Goal: Transaction & Acquisition: Purchase product/service

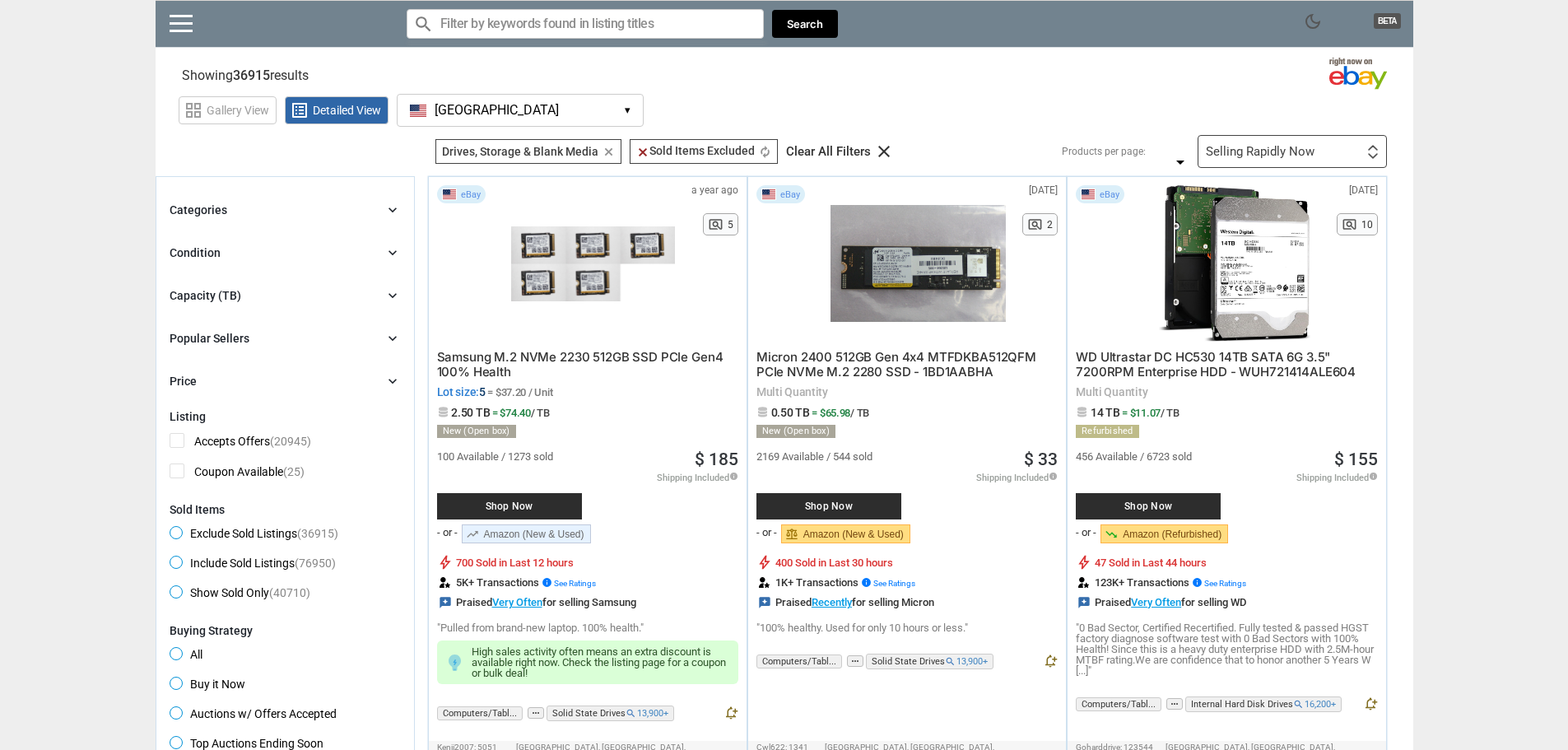
click at [392, 293] on icon "chevron_right" at bounding box center [392, 296] width 17 height 17
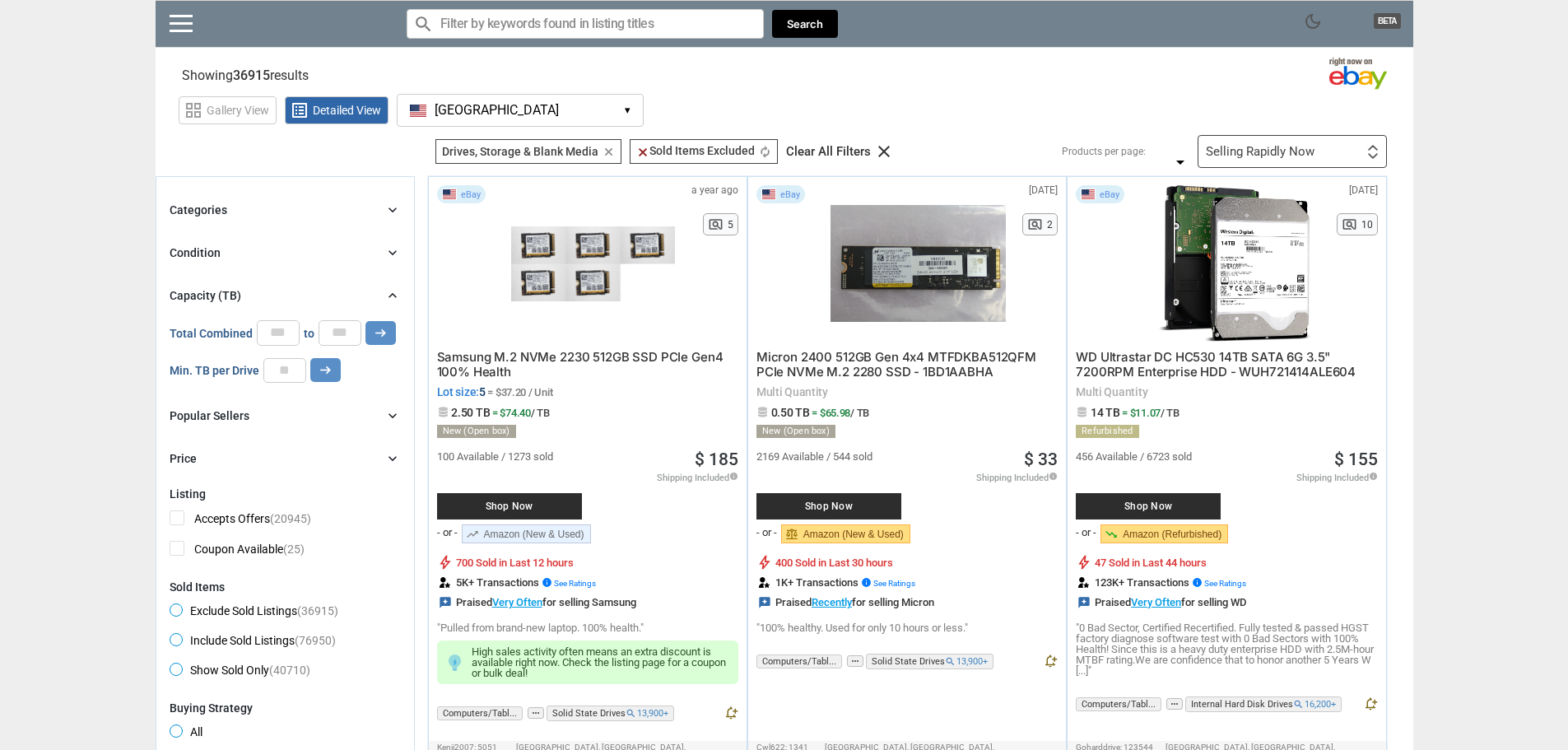
click at [392, 296] on icon "chevron_right" at bounding box center [392, 296] width 17 height 17
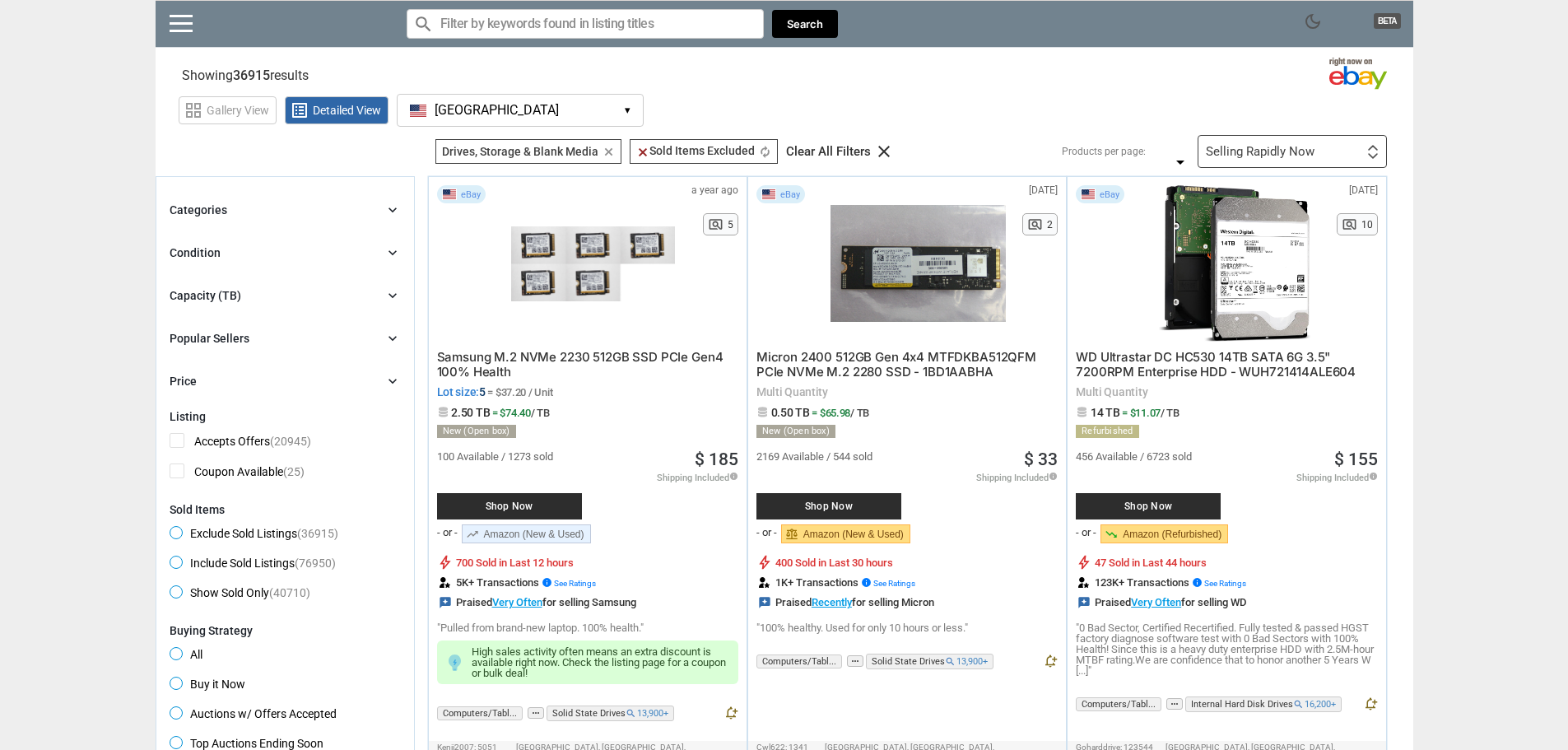
click at [392, 202] on icon "chevron_right" at bounding box center [392, 210] width 17 height 17
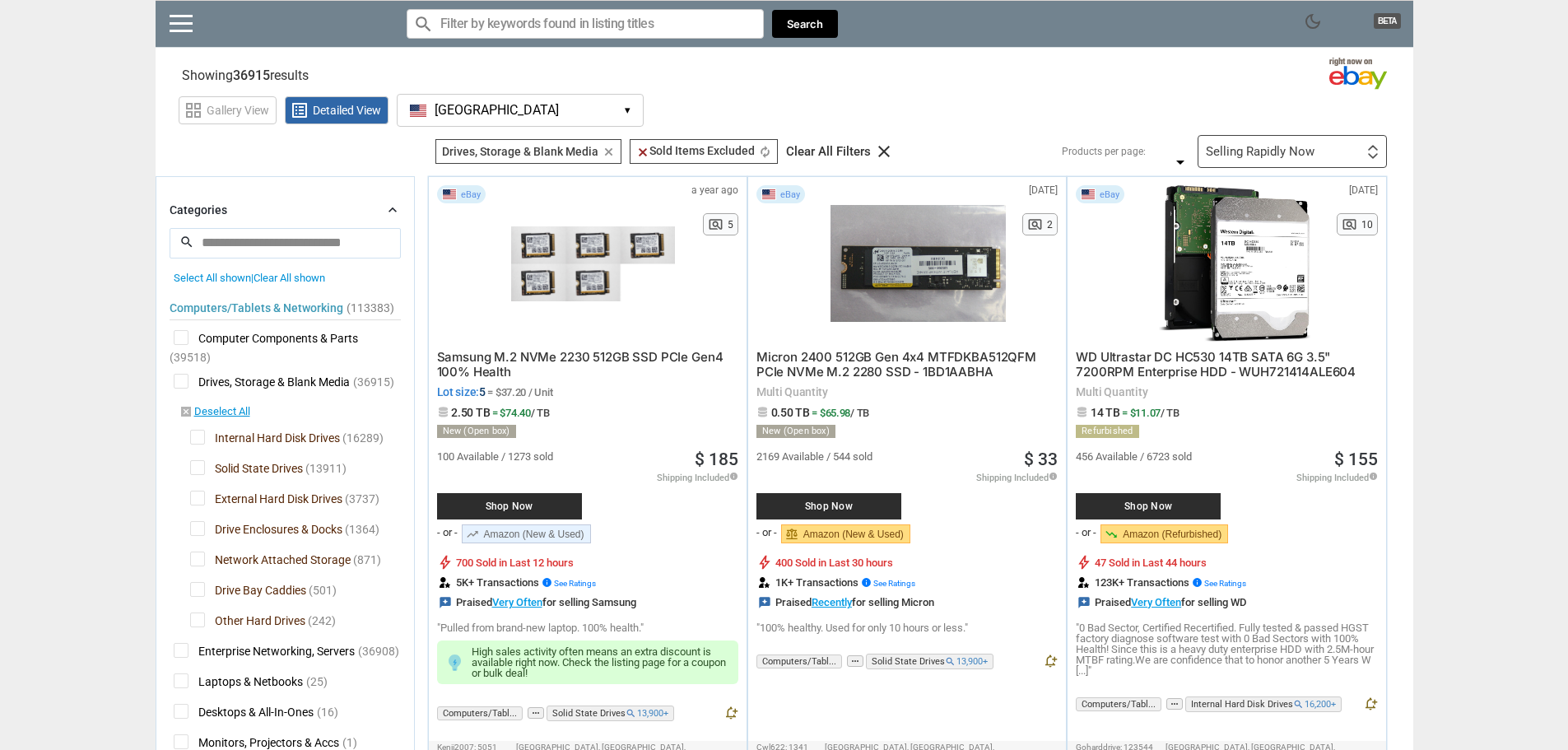
click at [197, 469] on span "Solid State Drives" at bounding box center [246, 470] width 113 height 21
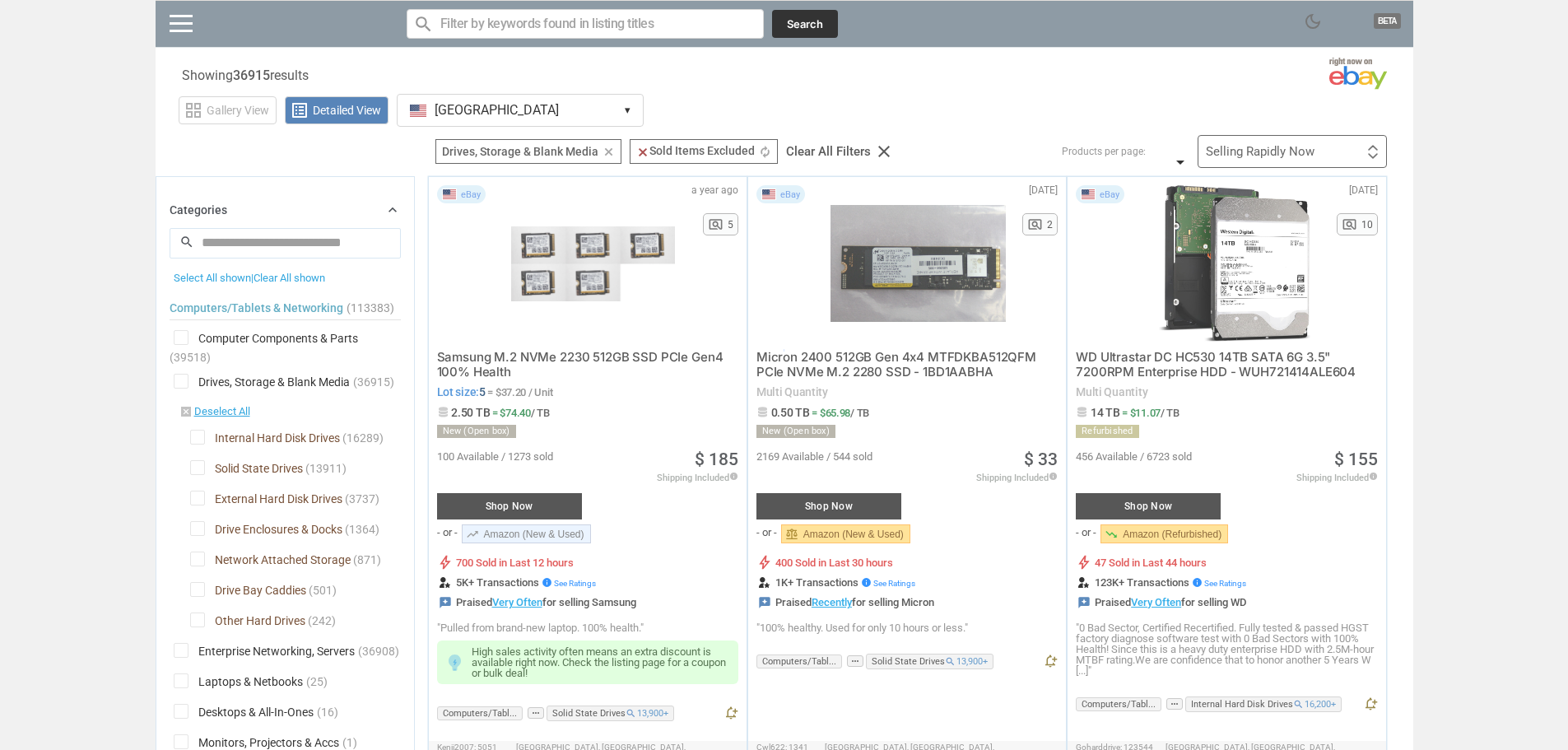
click at [193, 504] on div at bounding box center [784, 375] width 1568 height 750
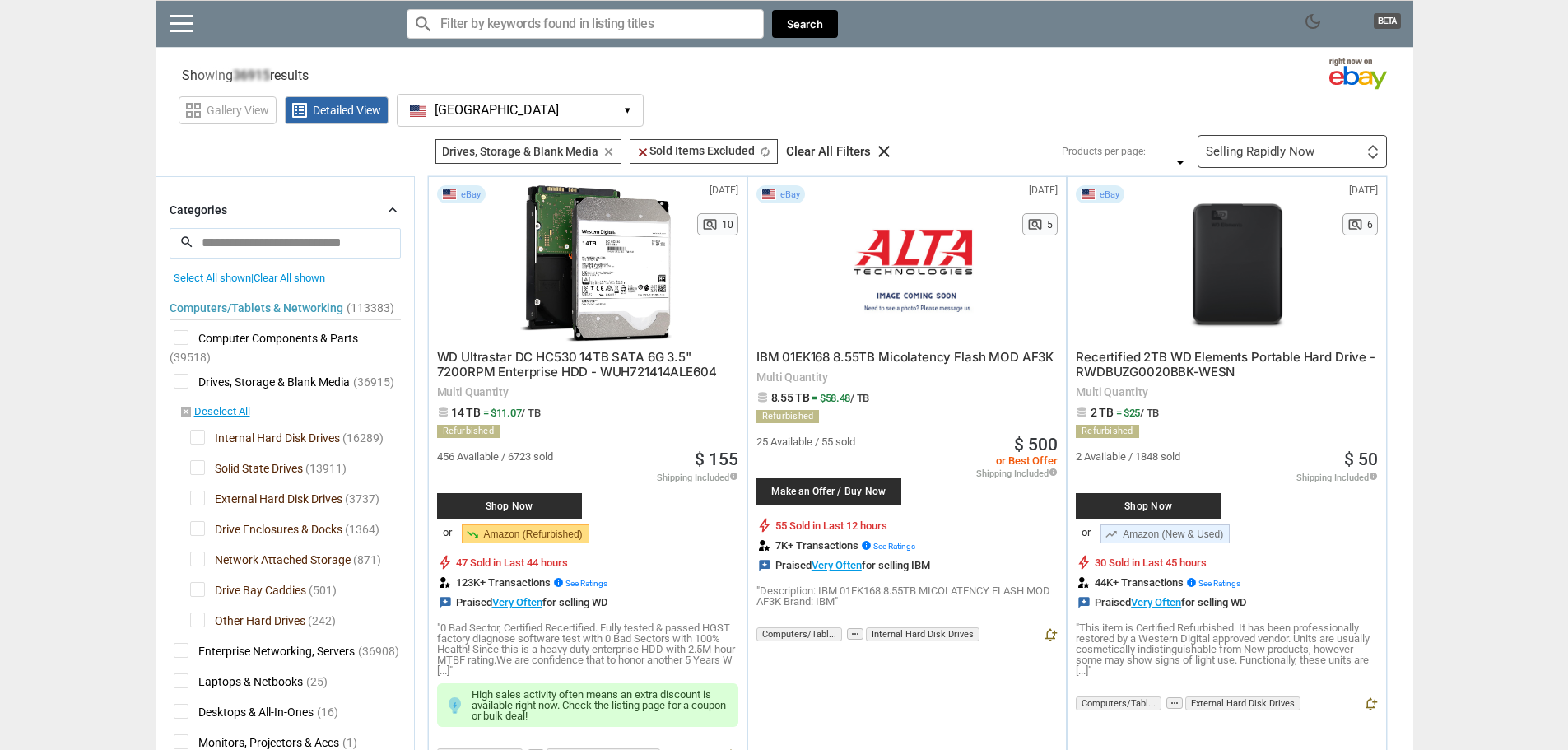
click at [203, 501] on span "External Hard Disk Drives" at bounding box center [266, 500] width 153 height 21
click at [201, 534] on span "Drive Enclosures & Docks" at bounding box center [266, 531] width 153 height 21
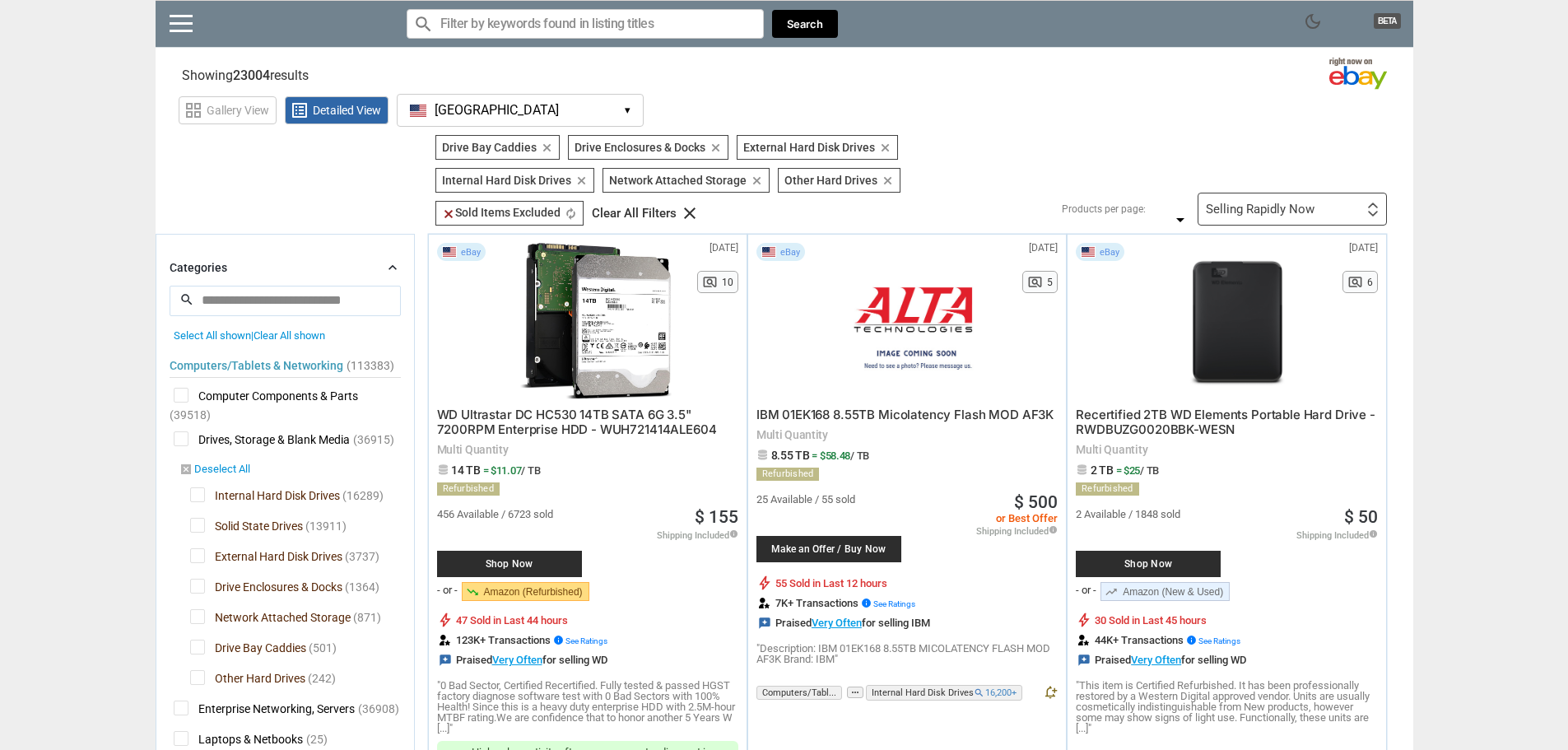
click at [184, 469] on icon "disabled_by_default" at bounding box center [185, 469] width 13 height 13
click at [230, 468] on link "disabled_by_default Deselect All" at bounding box center [214, 470] width 70 height 15
click at [196, 492] on span "Internal Hard Disk Drives" at bounding box center [264, 497] width 150 height 21
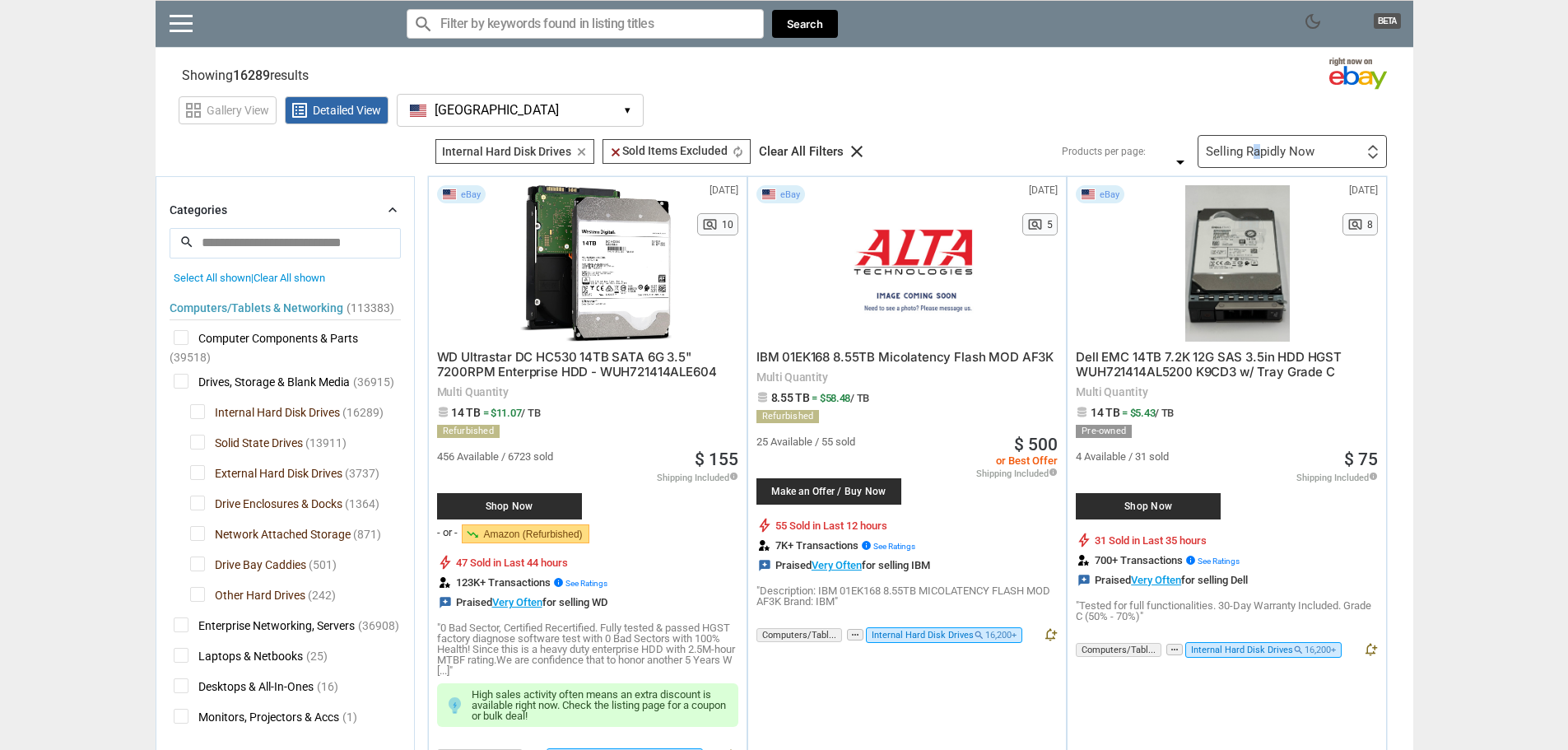
click at [1258, 149] on div "Selling Rapidly Now" at bounding box center [1260, 152] width 109 height 13
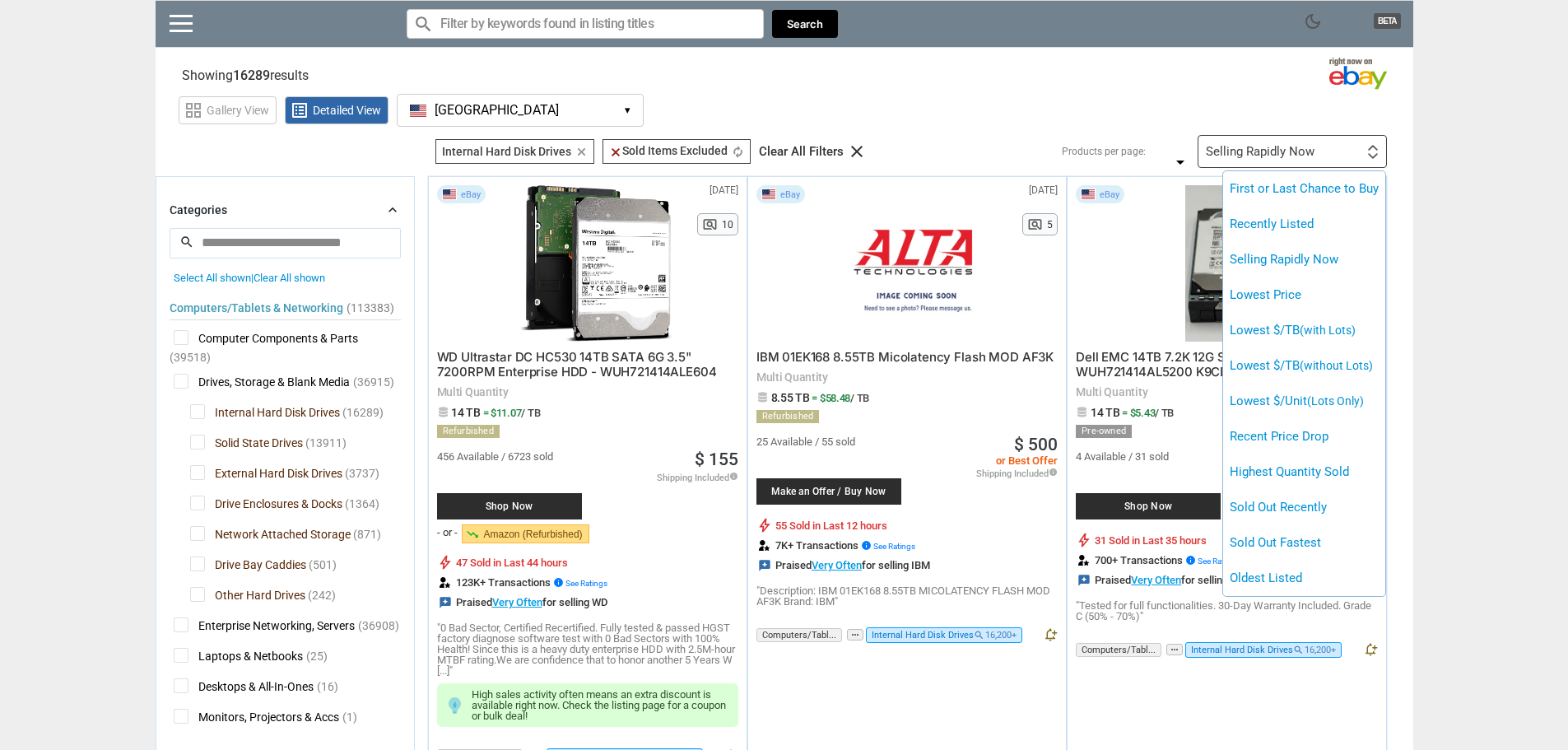
click at [1287, 326] on li "Lowest $/TB (with Lots)" at bounding box center [1305, 331] width 162 height 35
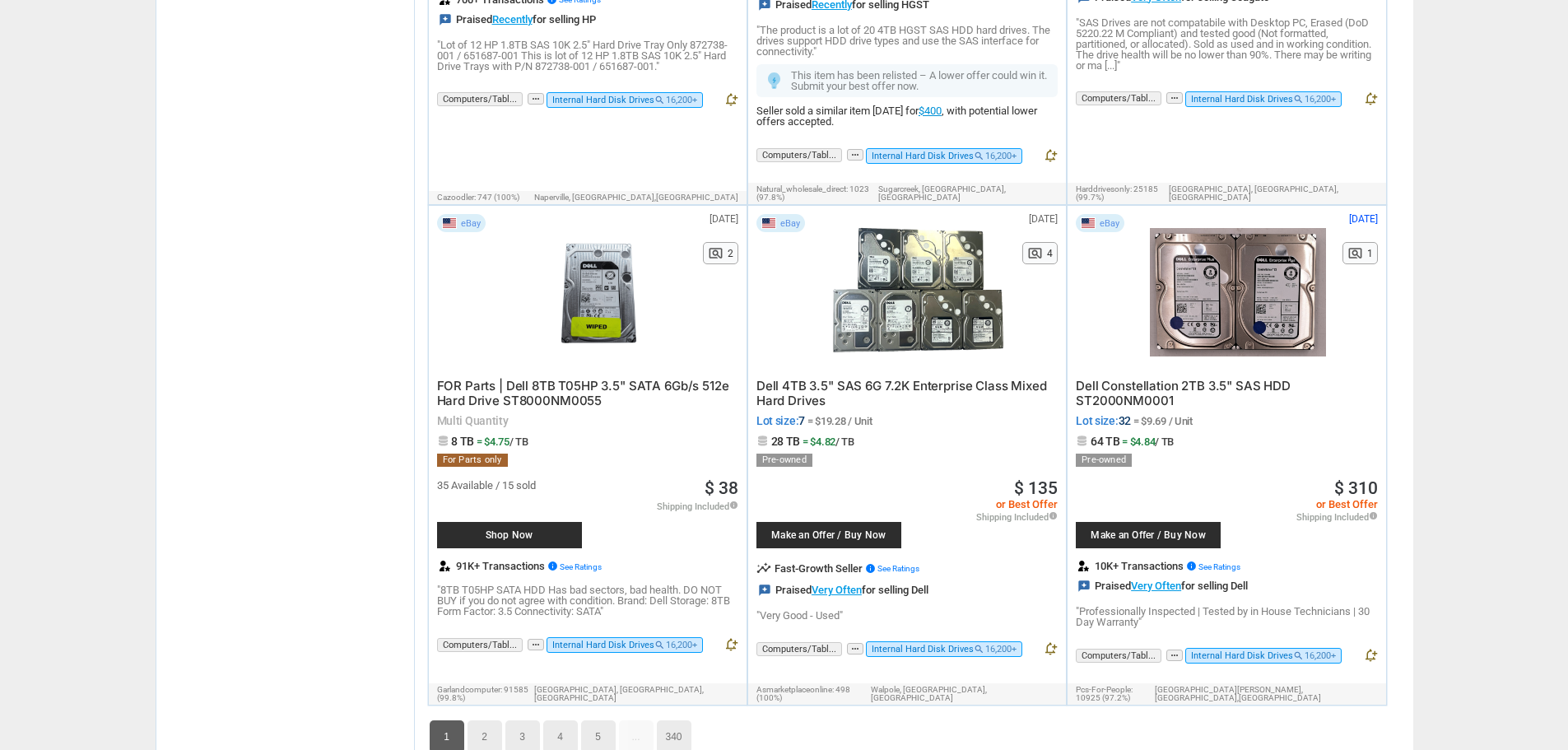
scroll to position [8234, 0]
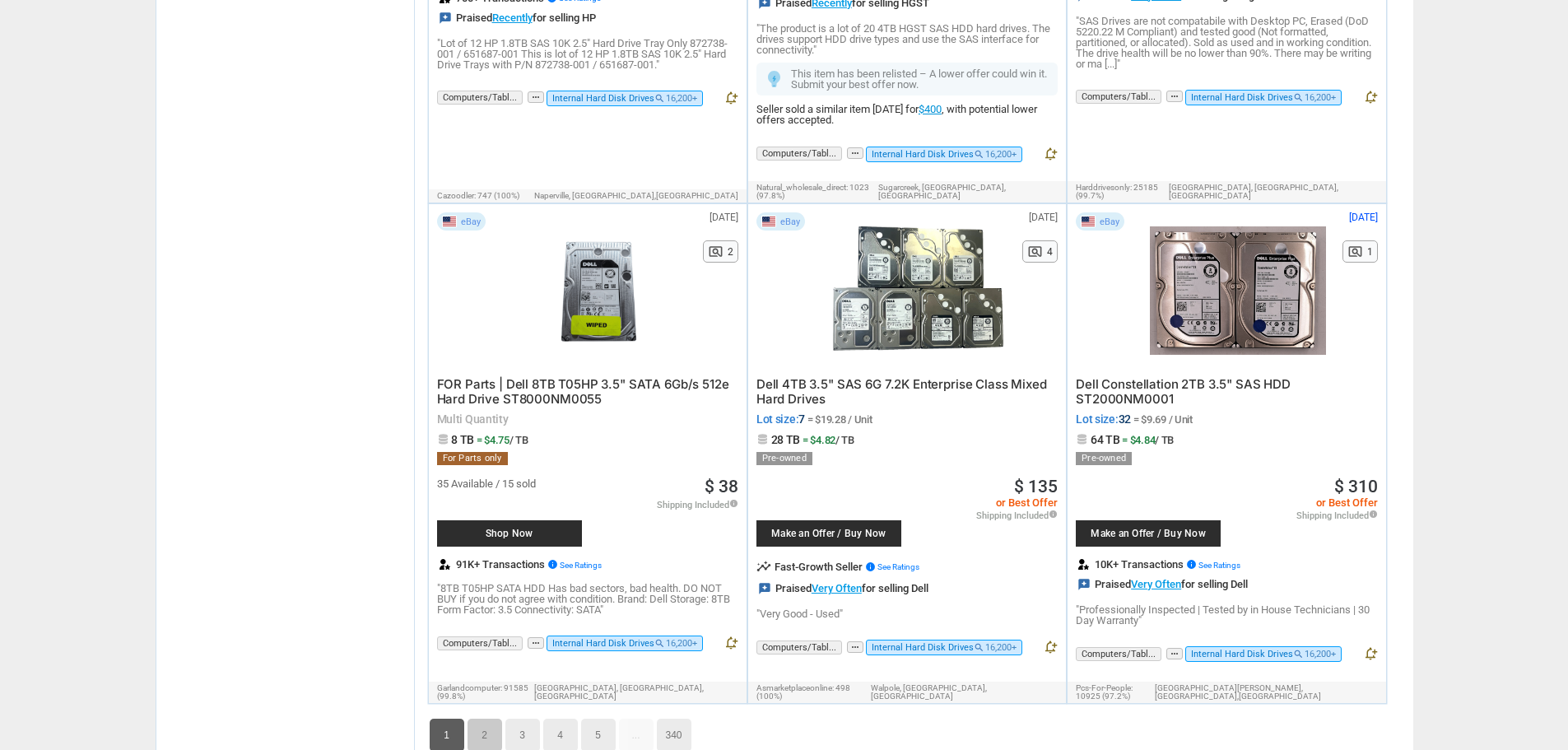
click at [485, 719] on link "2" at bounding box center [484, 735] width 34 height 33
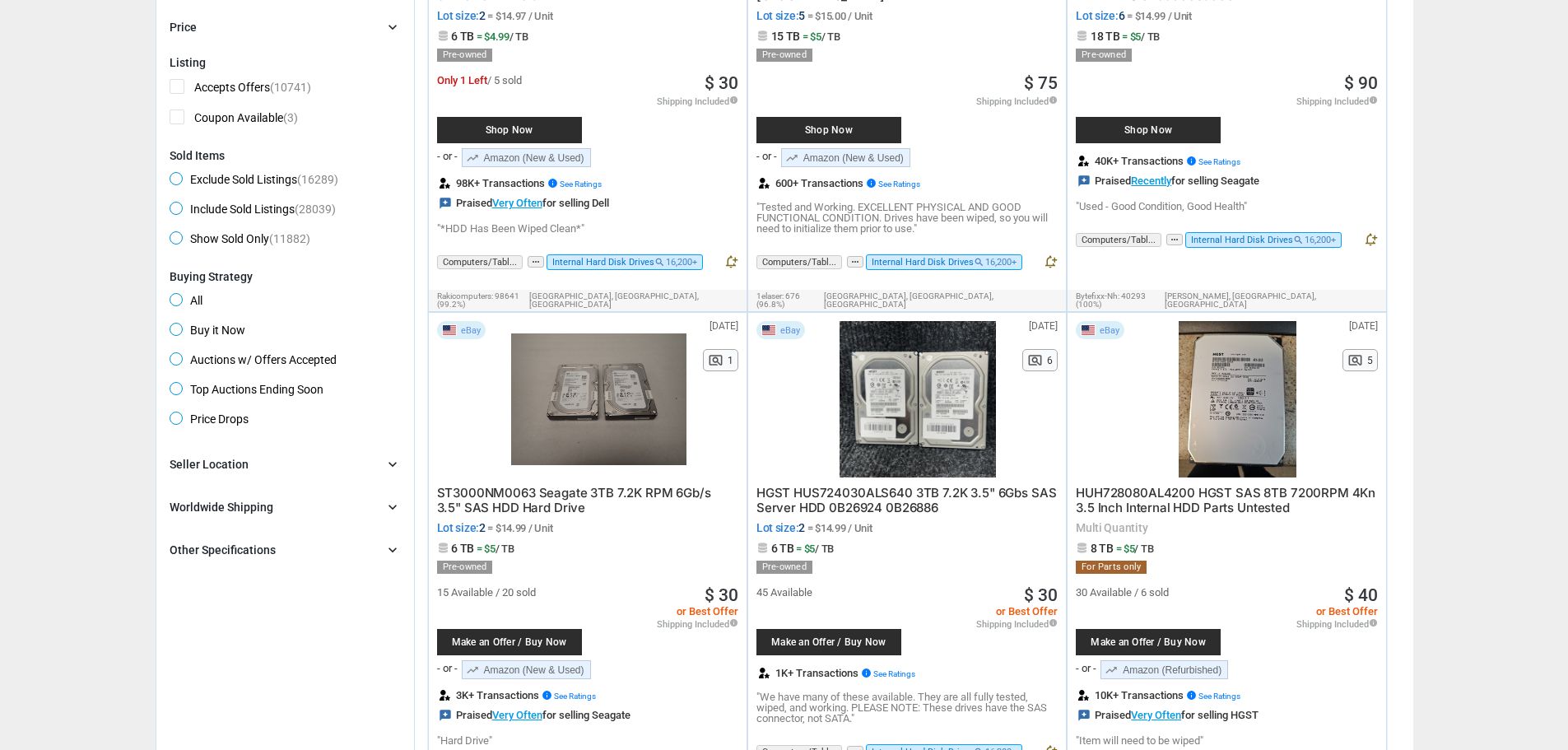
scroll to position [881, 0]
click at [391, 551] on icon "chevron_right" at bounding box center [392, 549] width 17 height 17
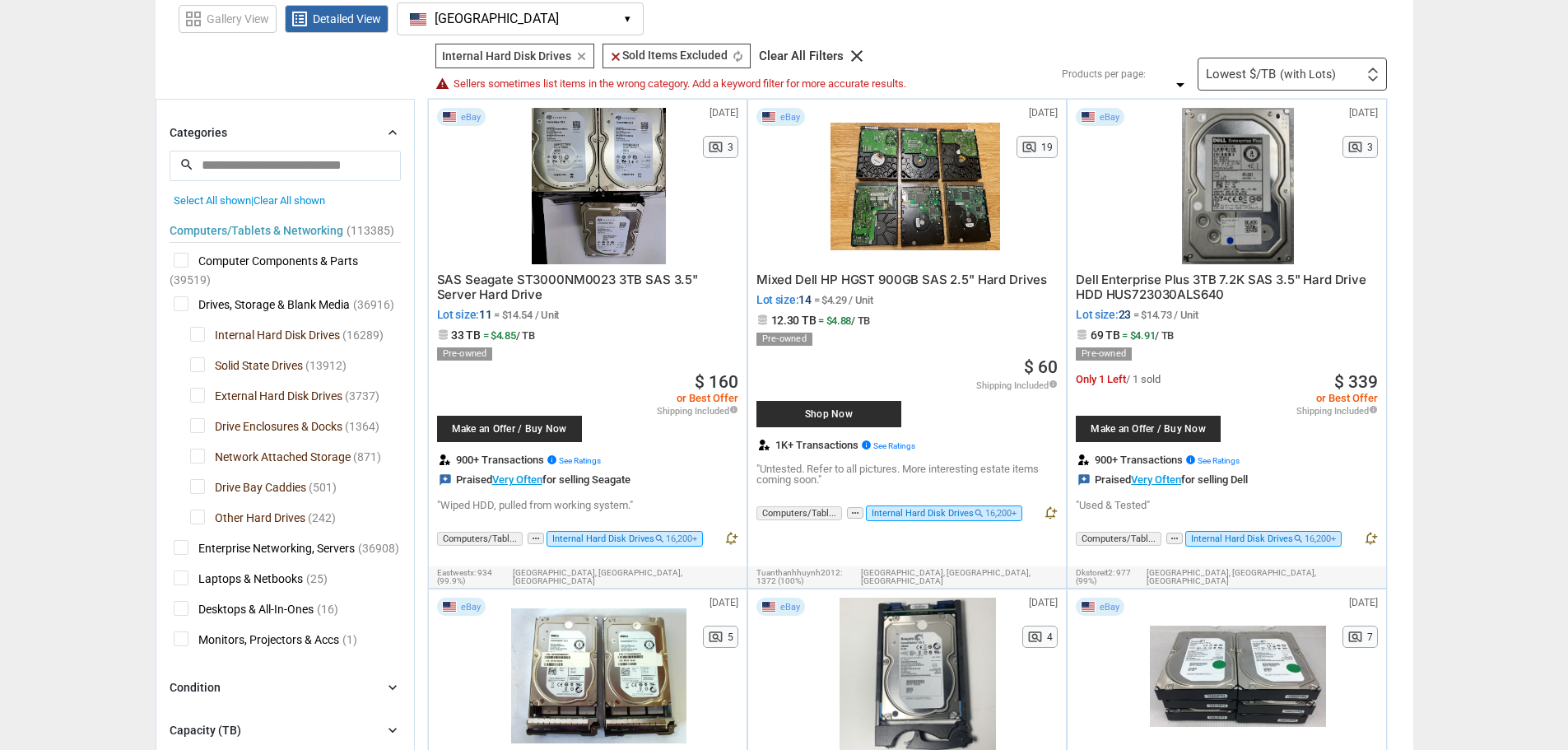
scroll to position [0, 0]
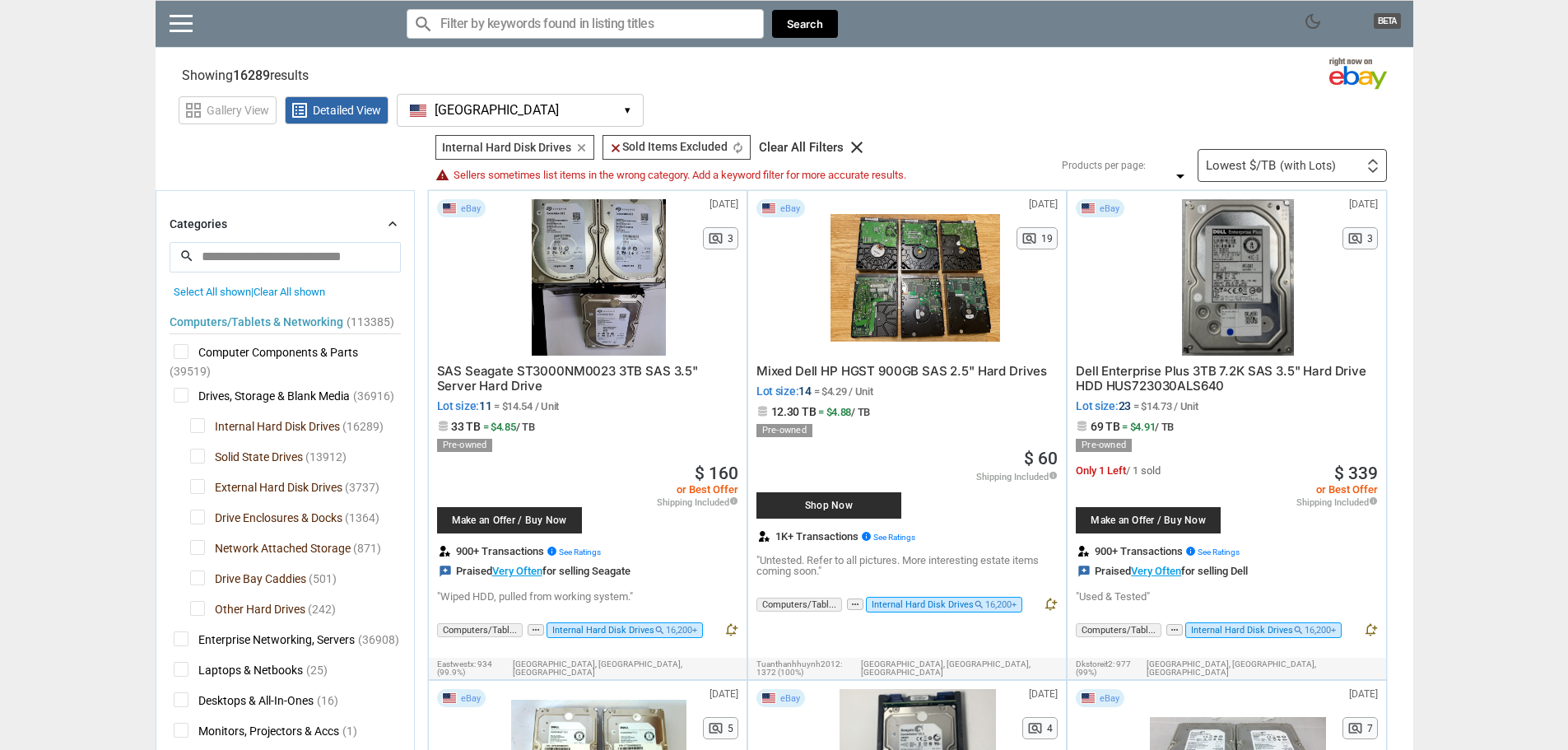
click at [244, 259] on input "search" at bounding box center [285, 257] width 231 height 29
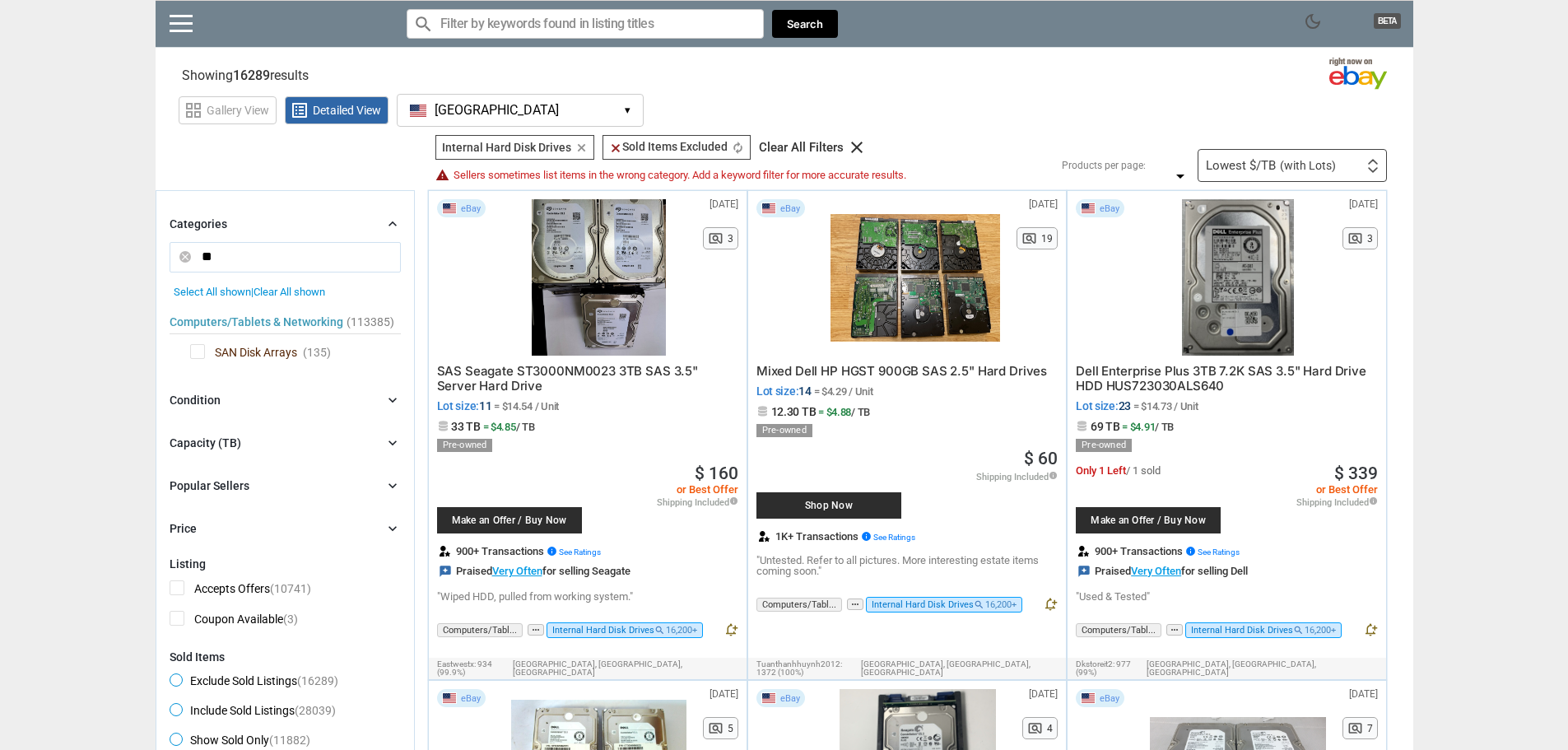
type input "*"
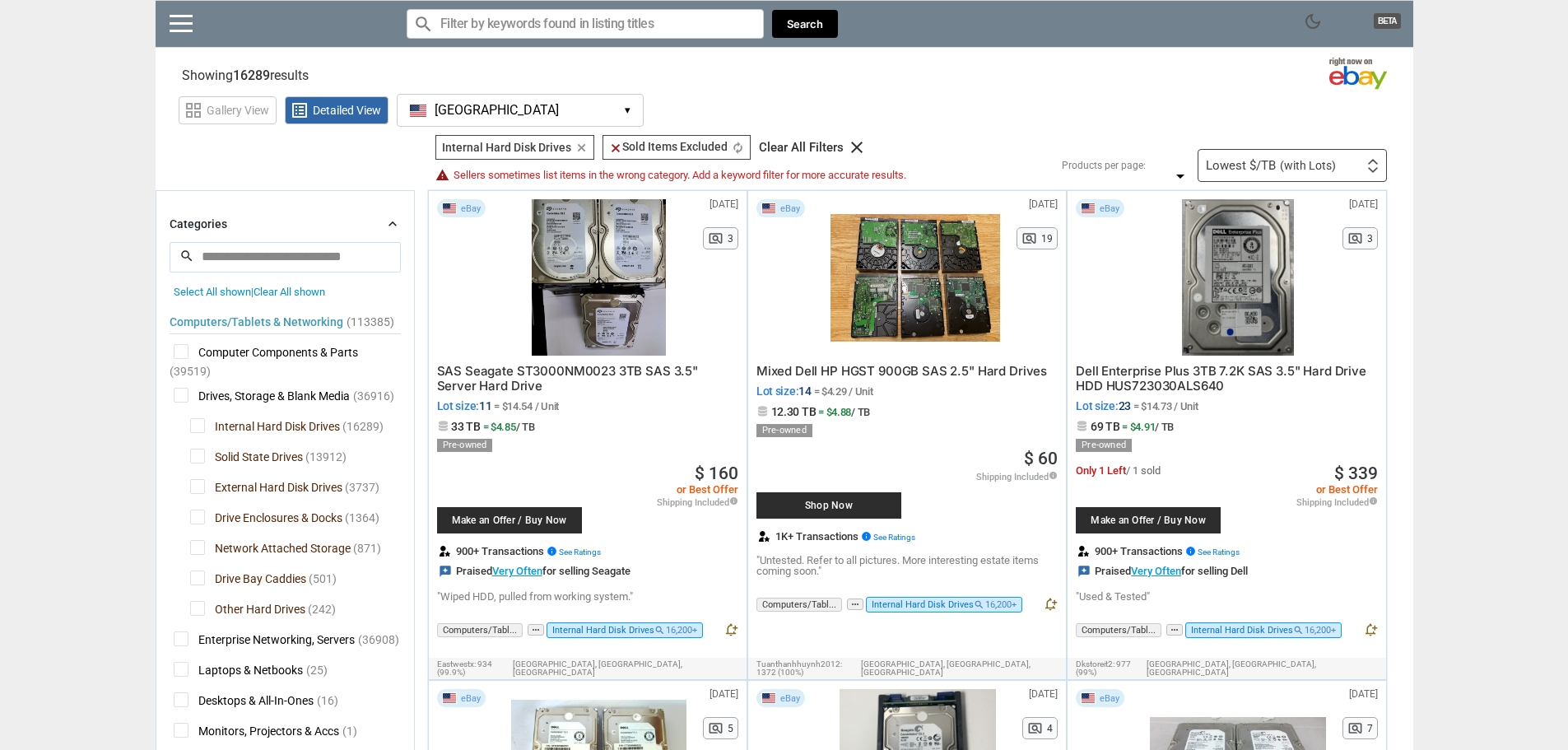
click at [510, 23] on input "Search for models" at bounding box center [584, 23] width 357 height 29
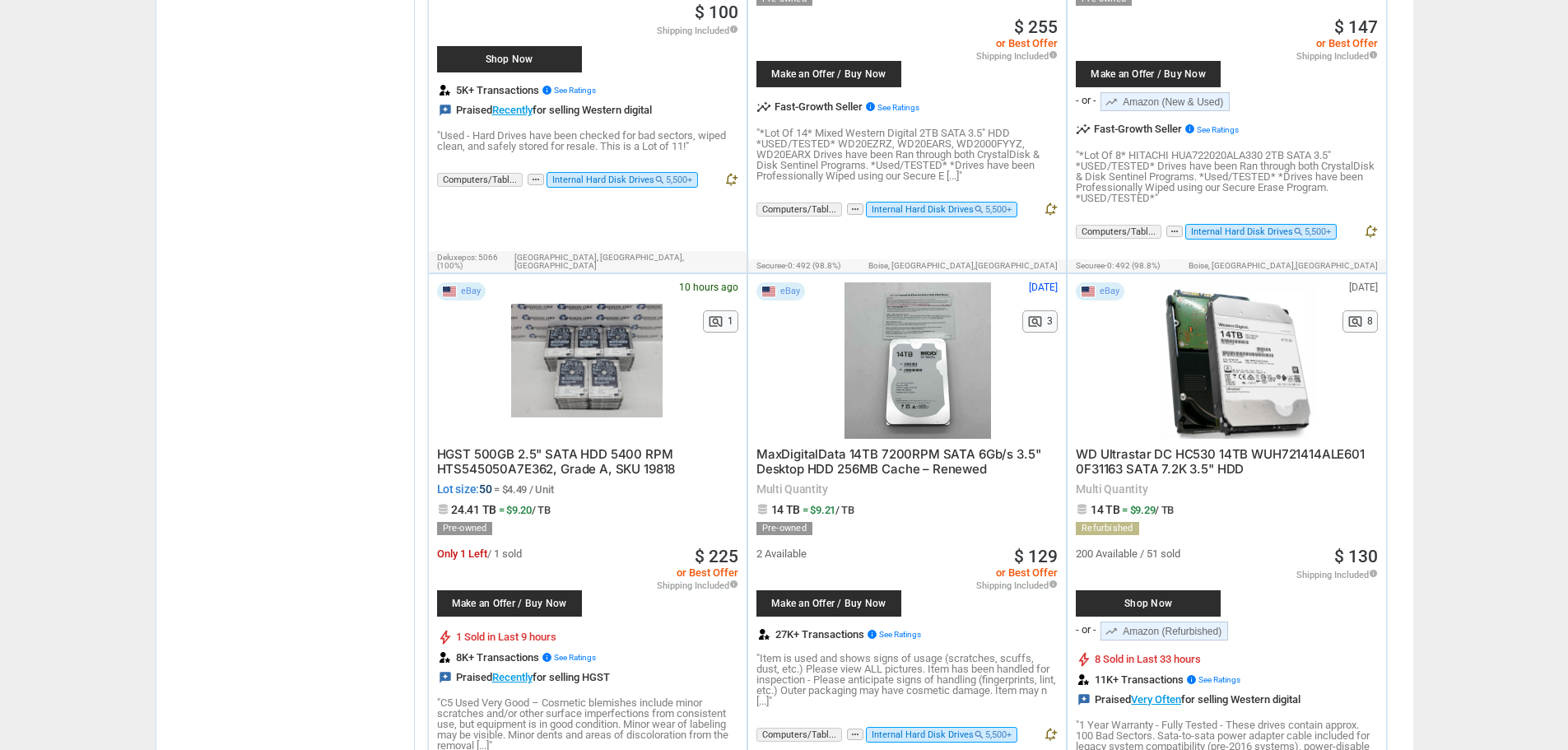
scroll to position [4117, 0]
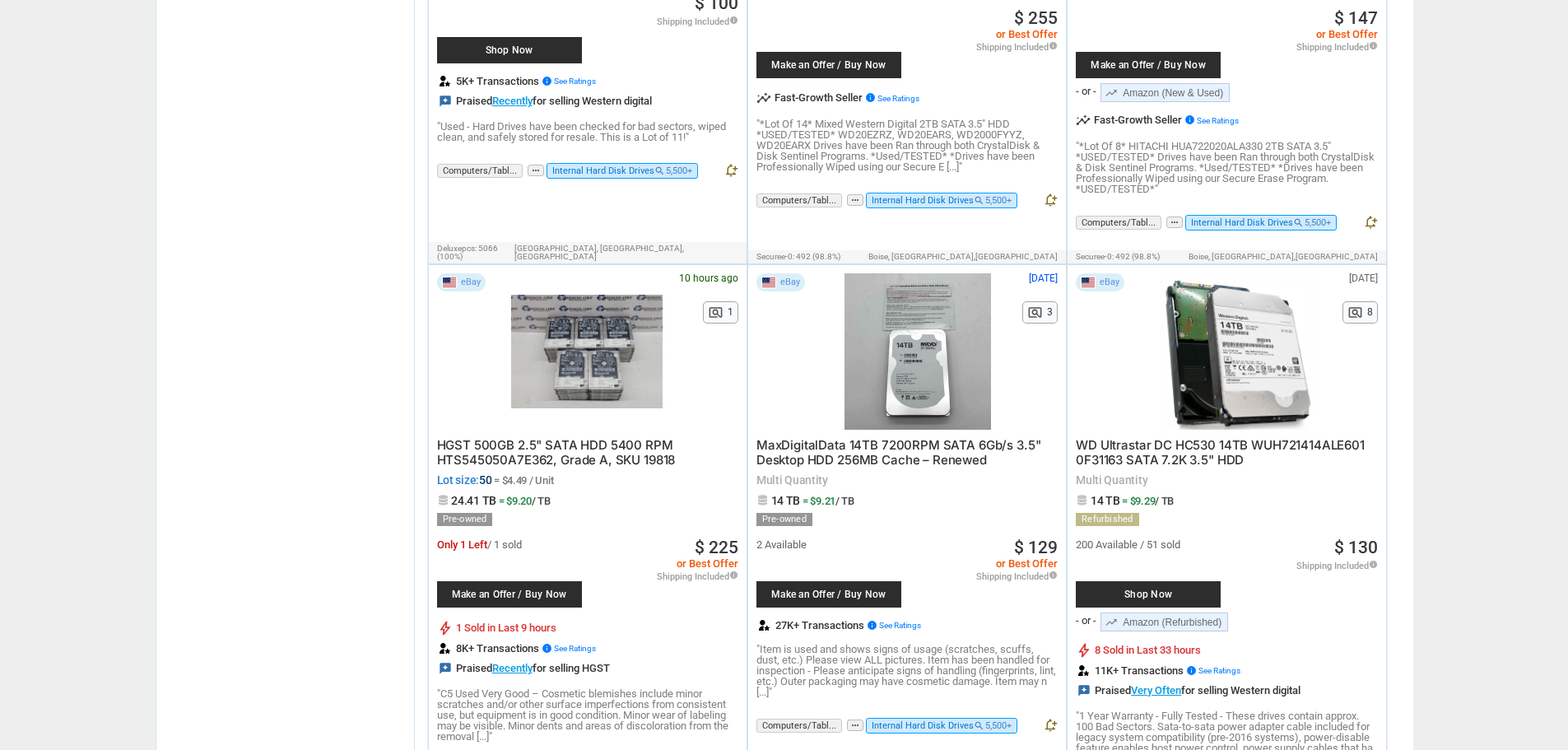
type input "sata"
click at [1132, 589] on span "Shop Now" at bounding box center [1148, 594] width 128 height 10
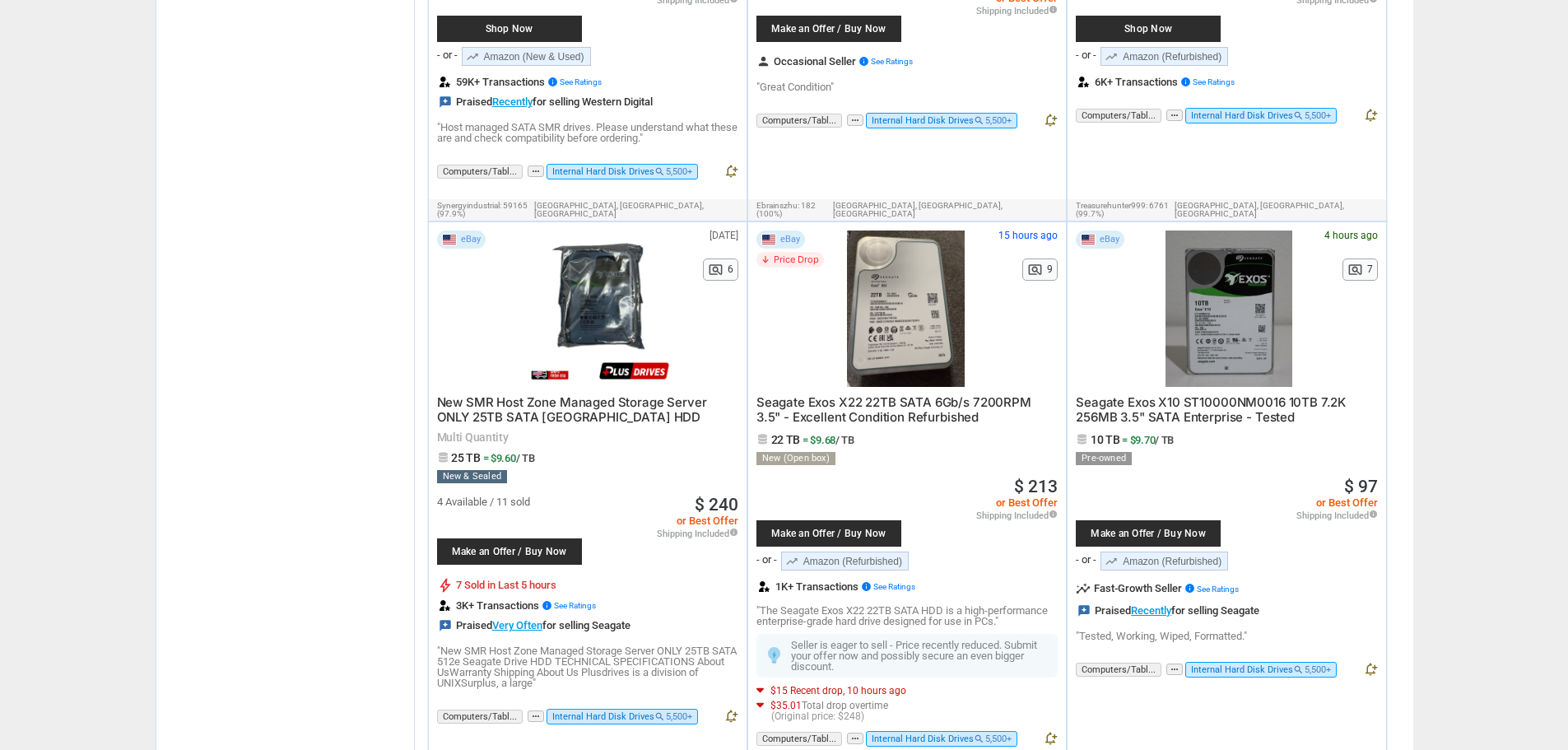
scroll to position [5353, 0]
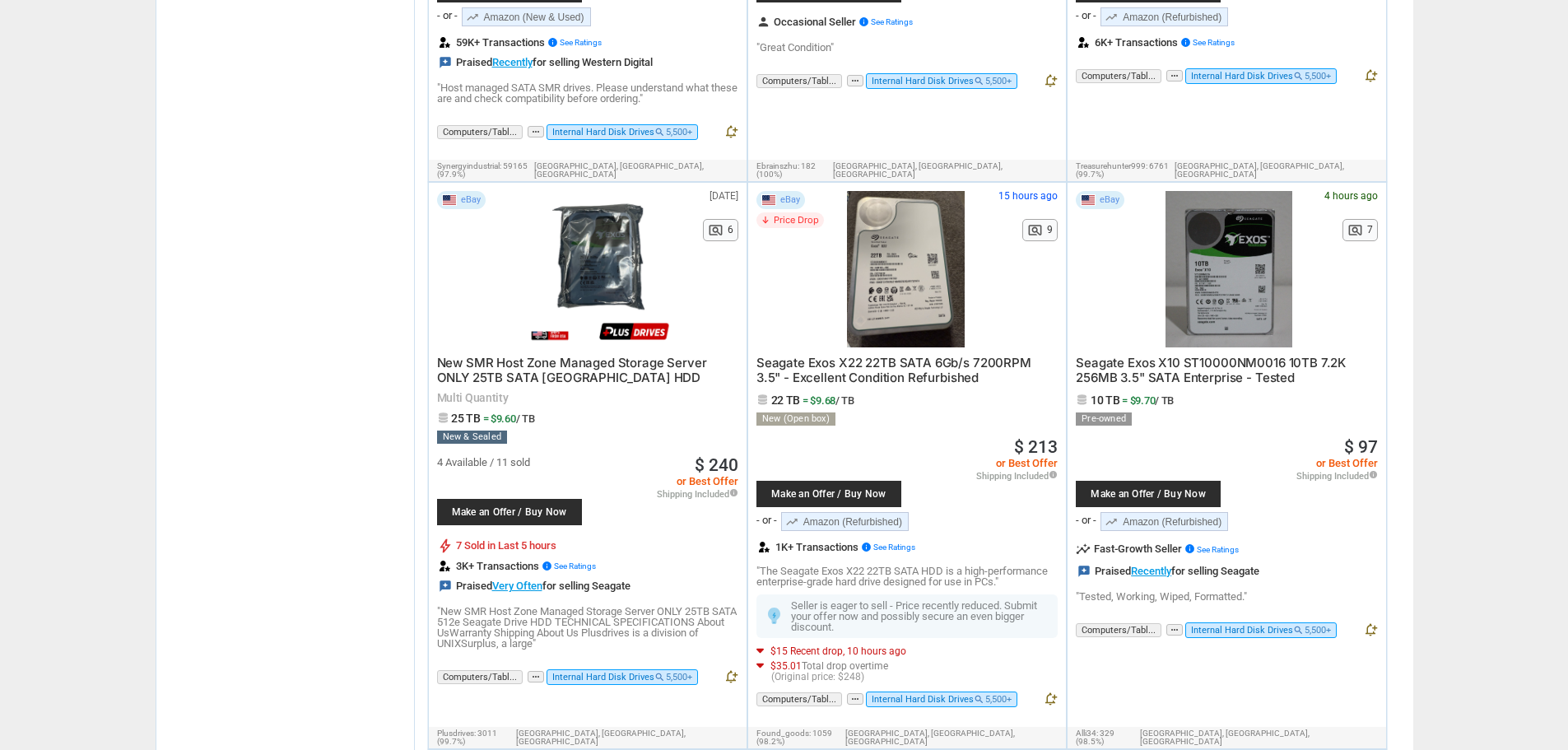
click at [1135, 490] on span "Make an Offer / Buy Now" at bounding box center [1148, 494] width 128 height 10
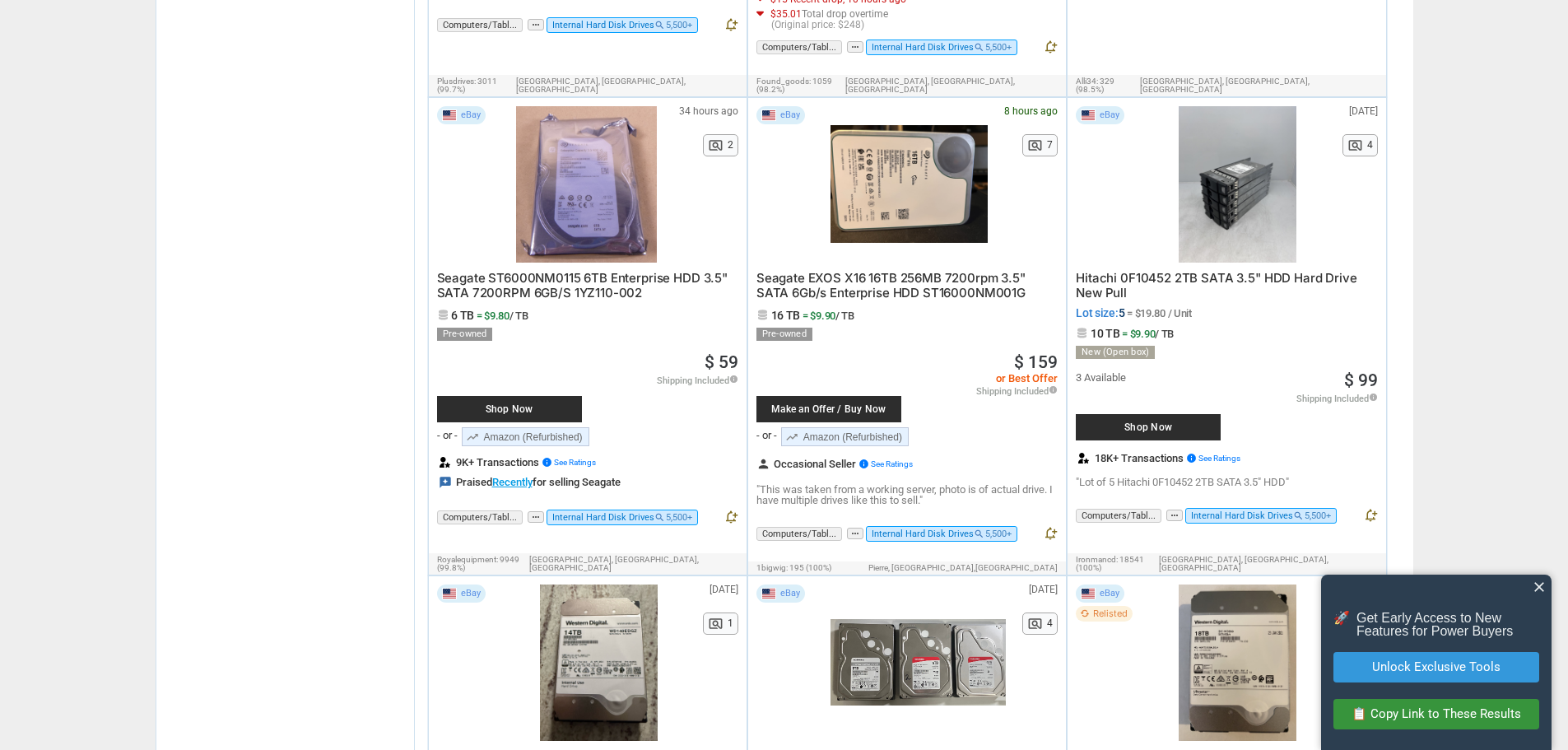
scroll to position [6038, 0]
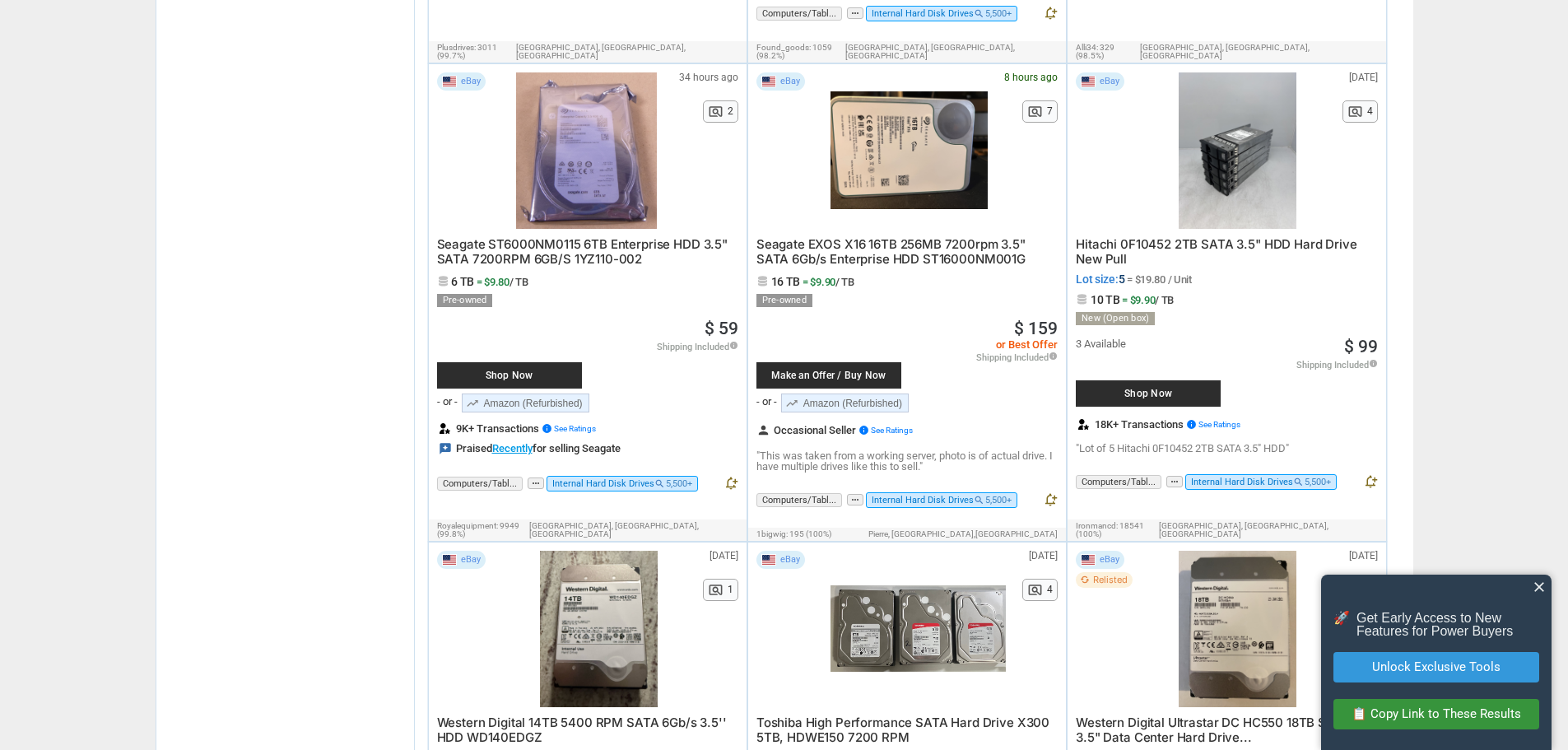
click at [850, 370] on span "Make an Offer / Buy Now" at bounding box center [828, 375] width 128 height 10
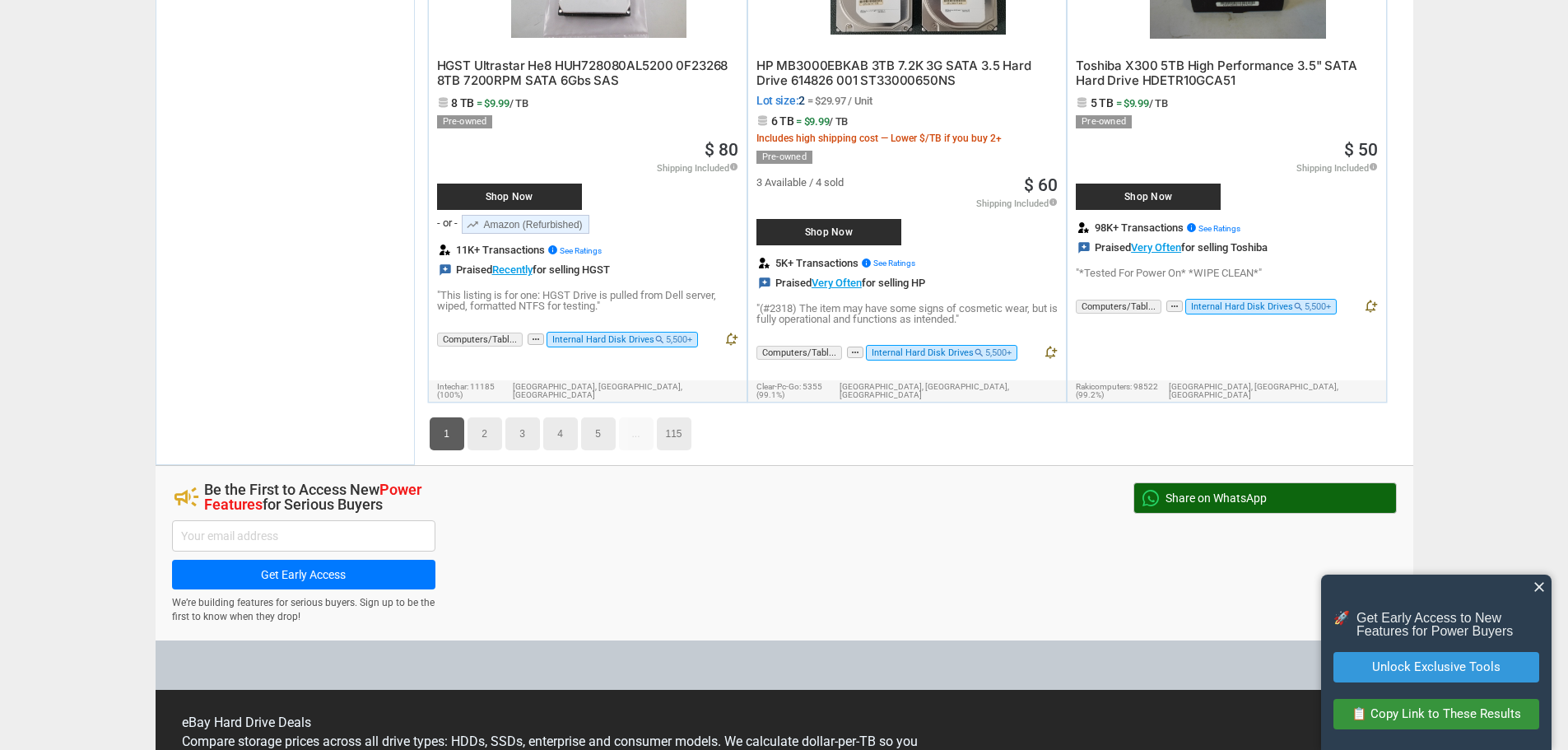
scroll to position [8372, 0]
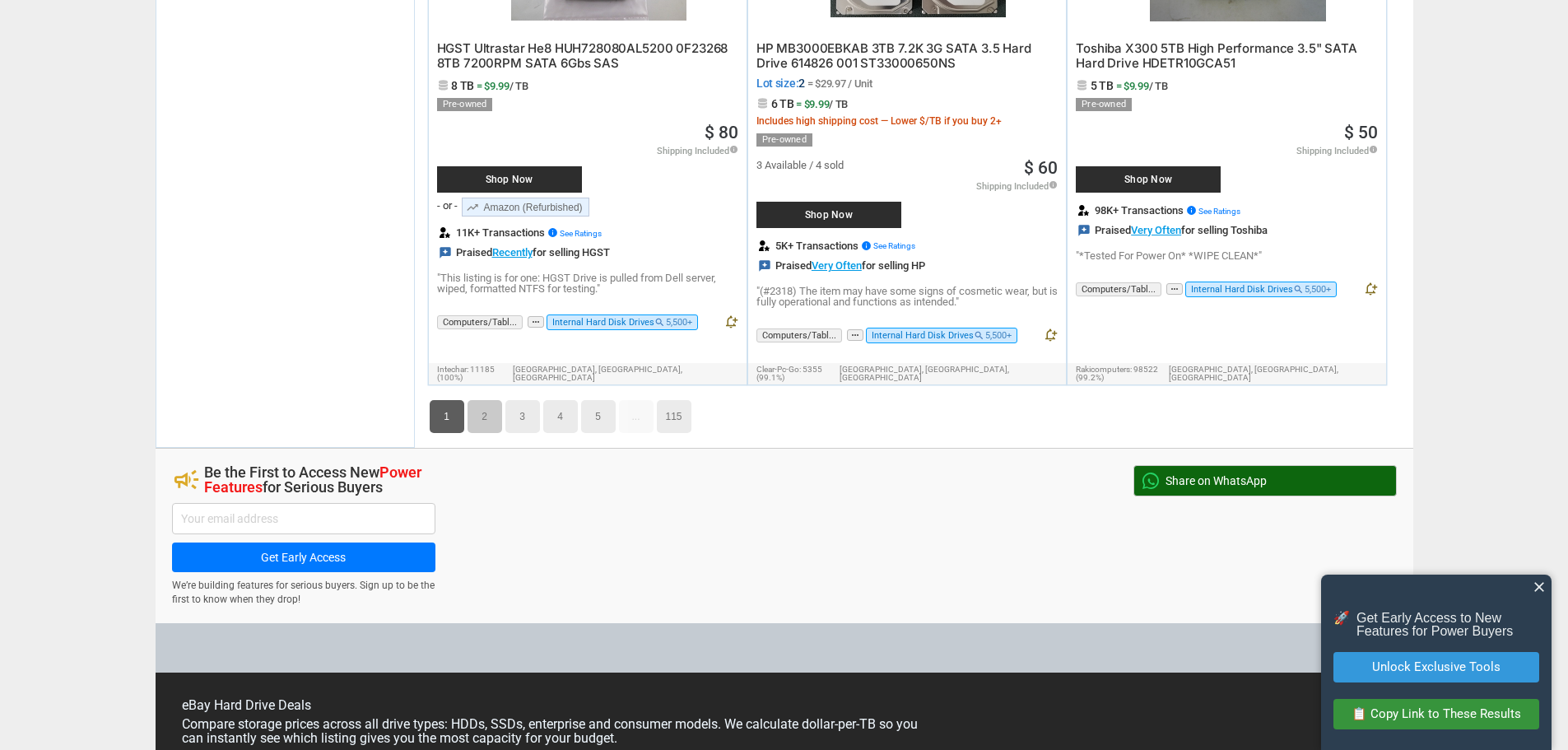
click at [484, 400] on link "2" at bounding box center [484, 417] width 34 height 33
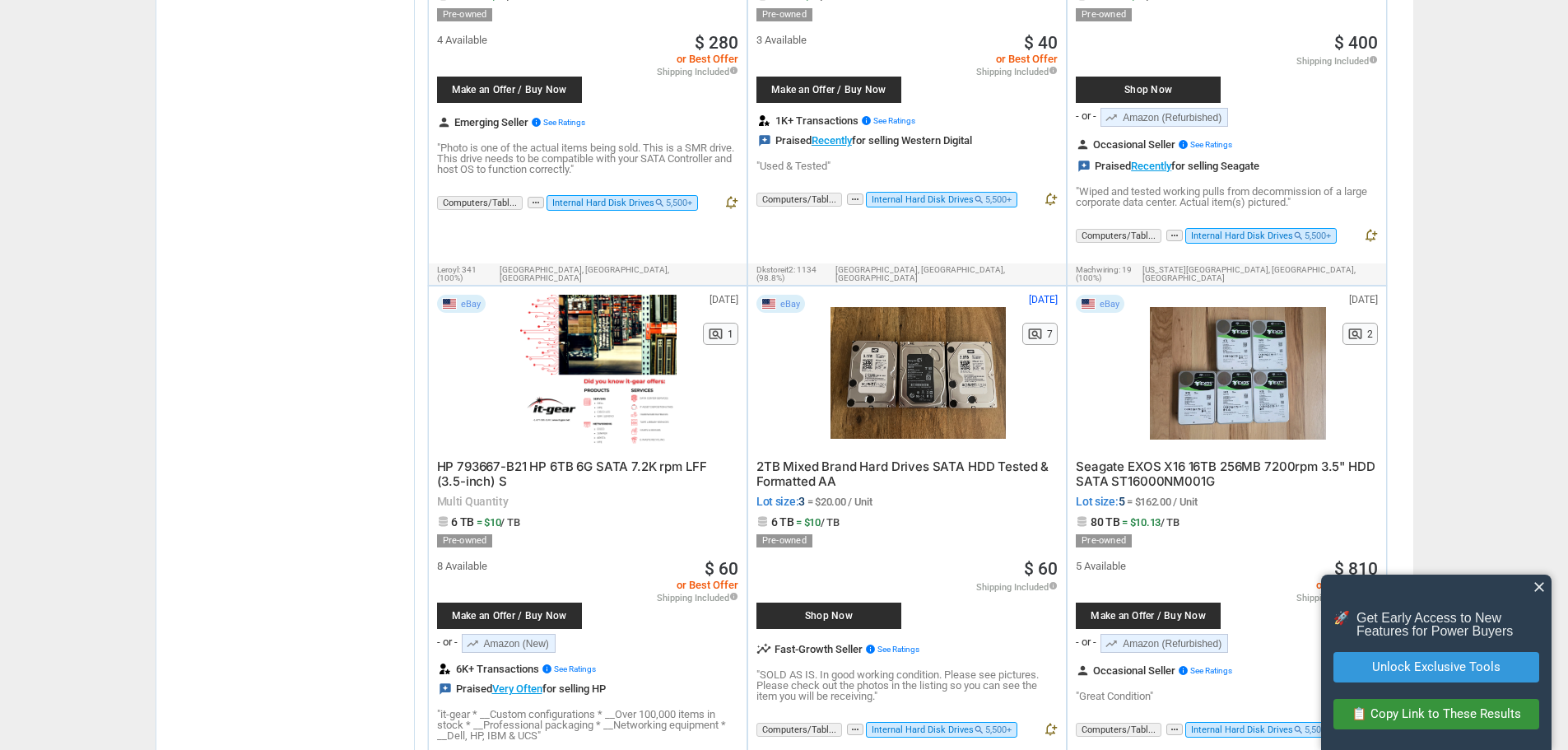
scroll to position [2802, 0]
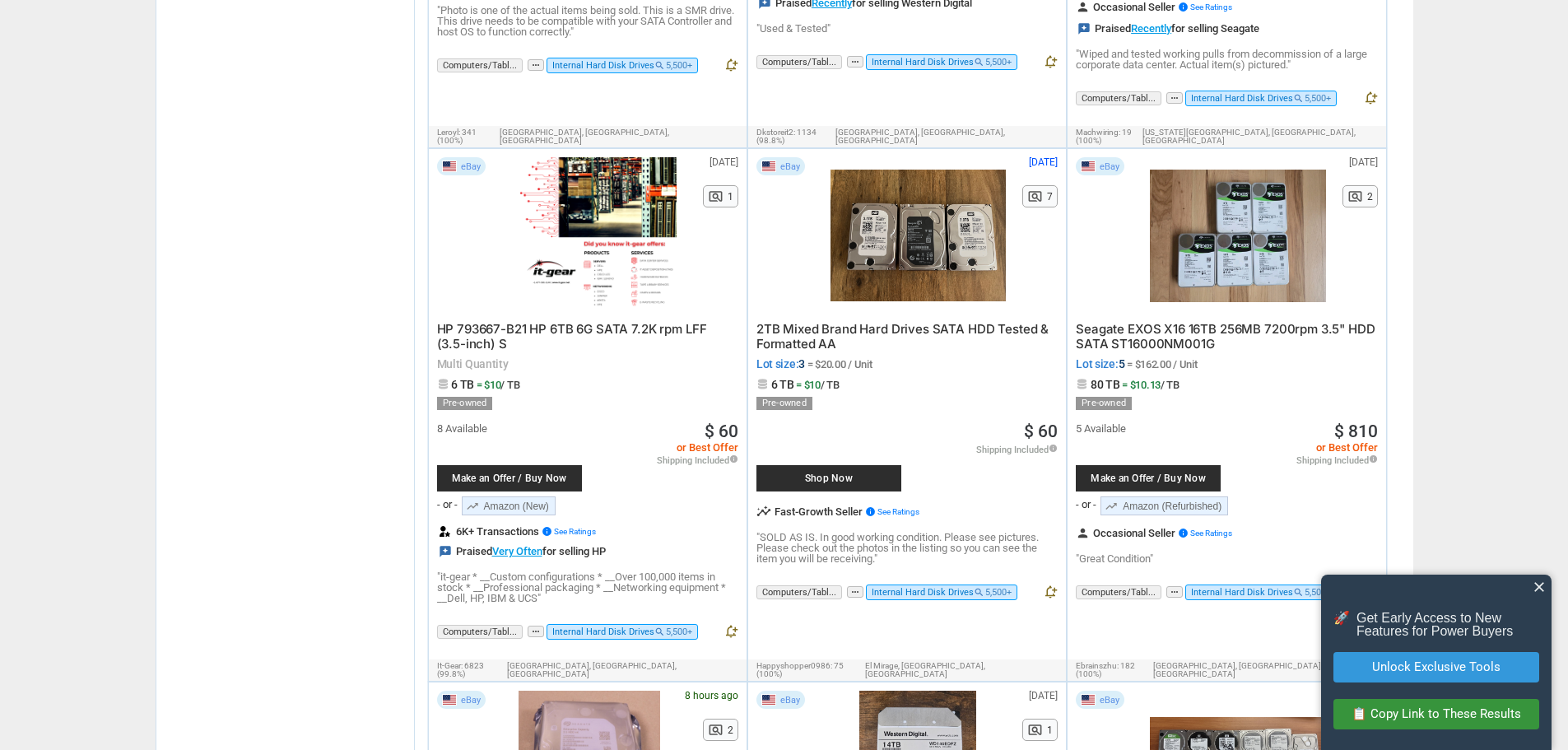
click at [1140, 474] on span "Make an Offer / Buy Now" at bounding box center [1148, 479] width 128 height 10
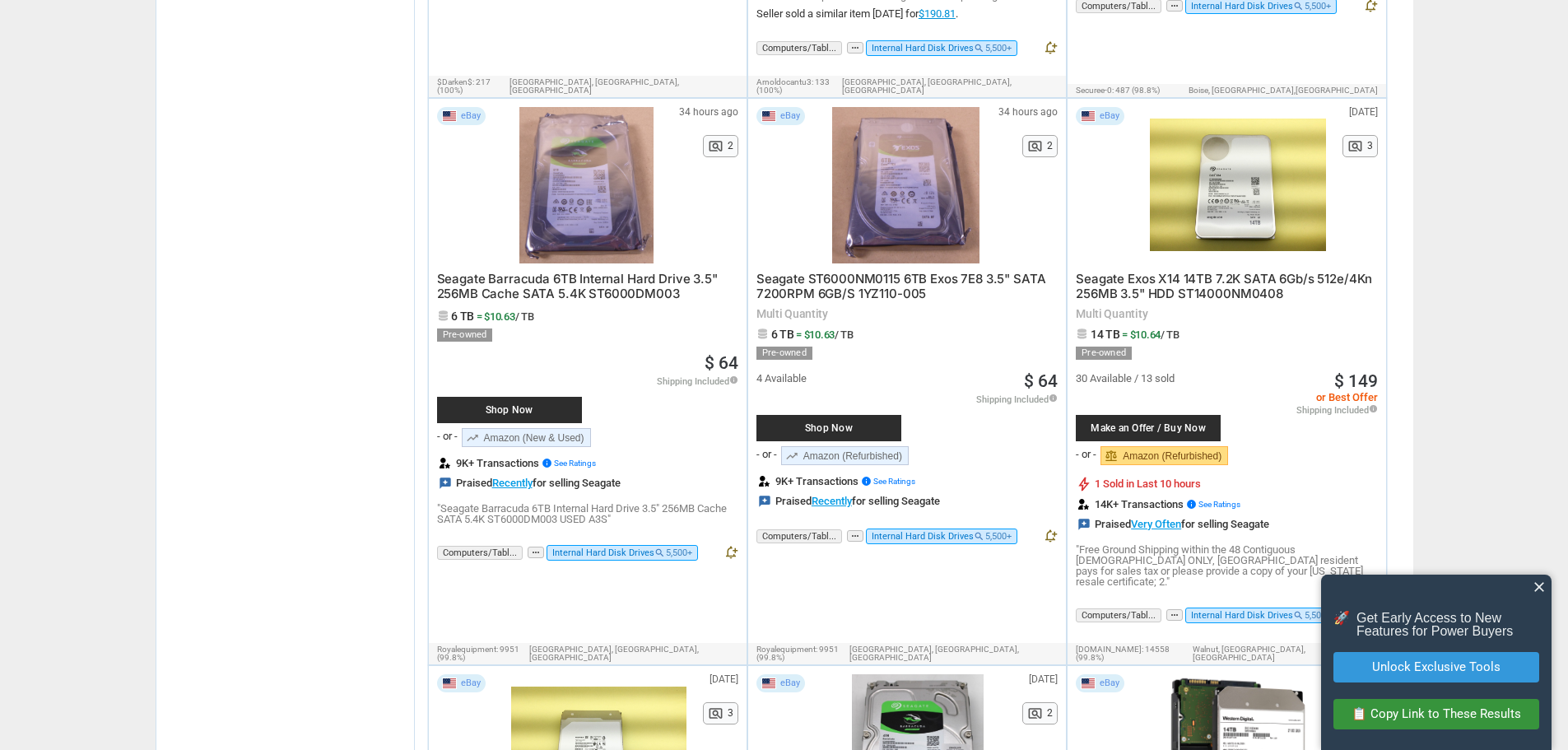
scroll to position [5685, 0]
